Goal: Information Seeking & Learning: Check status

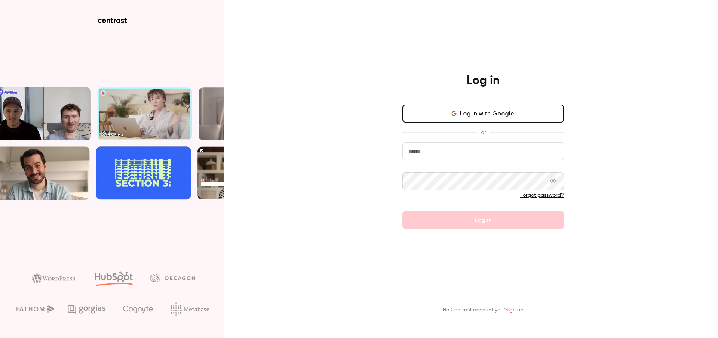
click at [508, 108] on button "Log in with Google" at bounding box center [483, 114] width 162 height 18
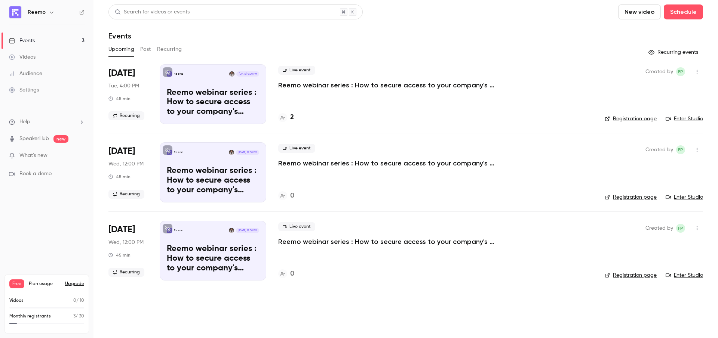
click at [323, 82] on p "Reemo webinar series : How to secure access to your company's resources?" at bounding box center [390, 85] width 224 height 9
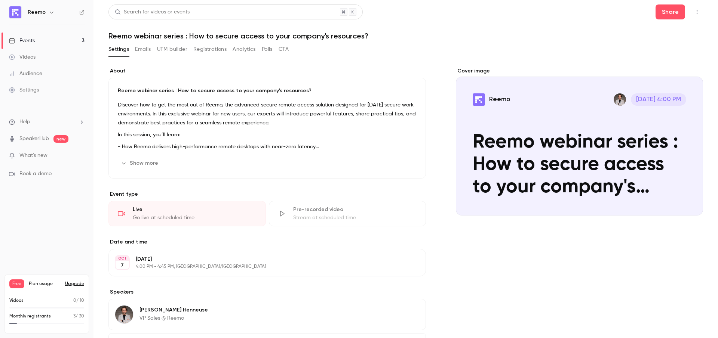
click at [47, 41] on link "Events 3" at bounding box center [46, 41] width 93 height 16
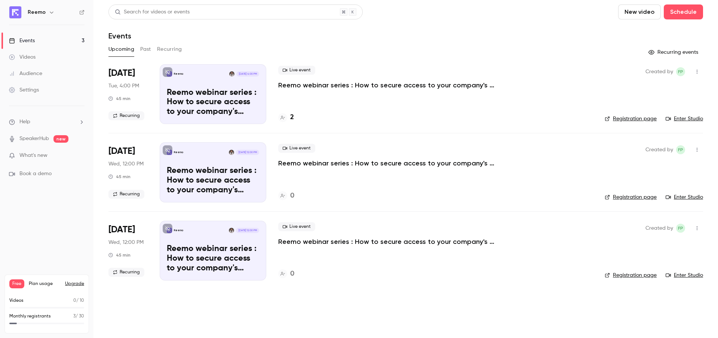
click at [290, 117] on h4 "2" at bounding box center [292, 118] width 4 height 10
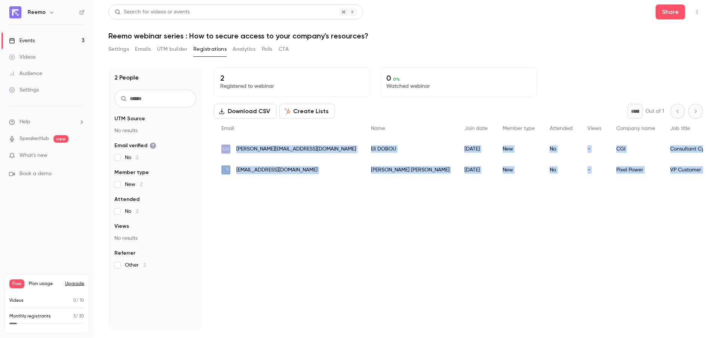
drag, startPoint x: 678, startPoint y: 171, endPoint x: 217, endPoint y: 148, distance: 461.7
click at [217, 148] on div "Email Name Join date Member type Attended Views Company name Job title UTM sour…" at bounding box center [609, 150] width 790 height 62
copy div "[PERSON_NAME][EMAIL_ADDRESS][DOMAIN_NAME] [PERSON_NAME] [DATE] New No - CGI Con…"
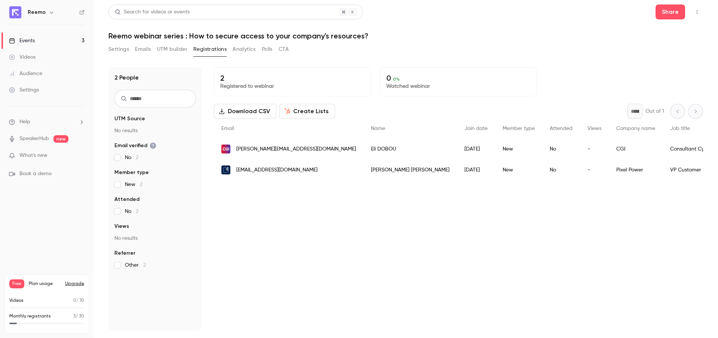
click at [350, 190] on div "2 Registered to webinar 0 0 % Watched webinar Download CSV Create Lists * Out o…" at bounding box center [458, 199] width 489 height 264
